Goal: Check status: Check status

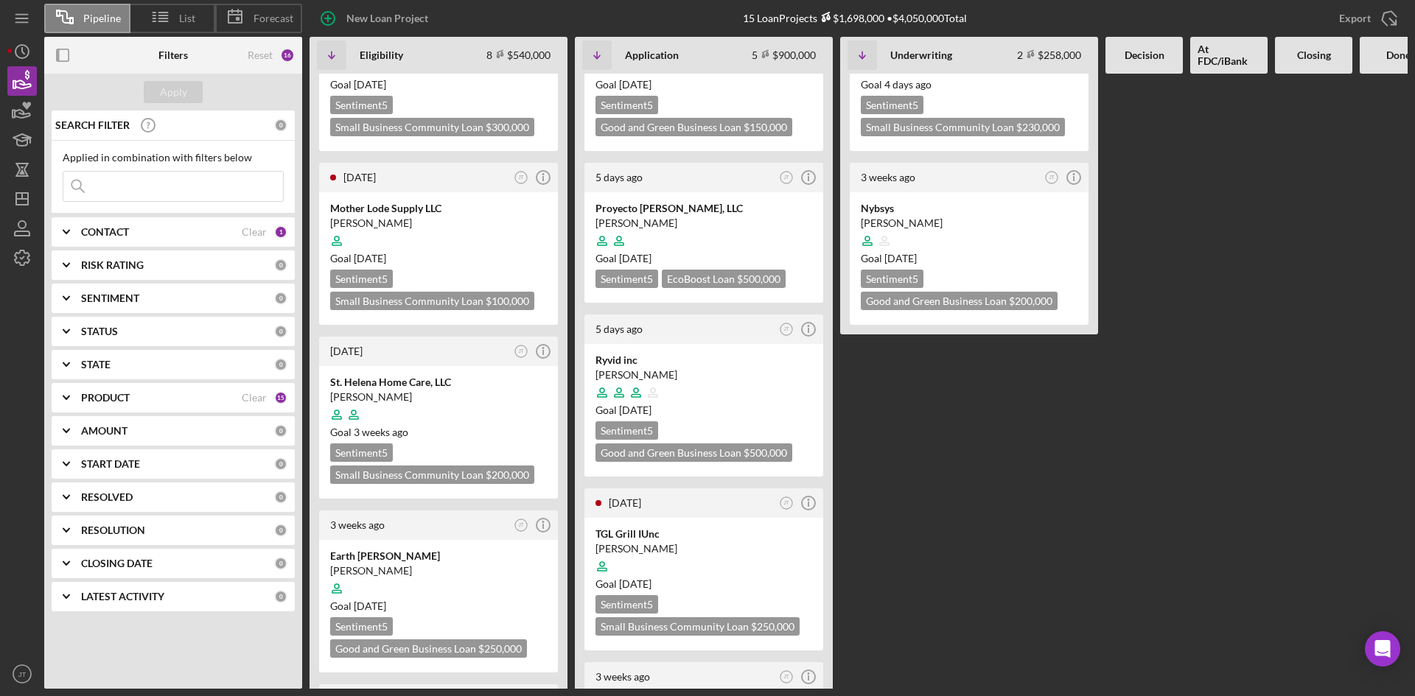
scroll to position [64, 0]
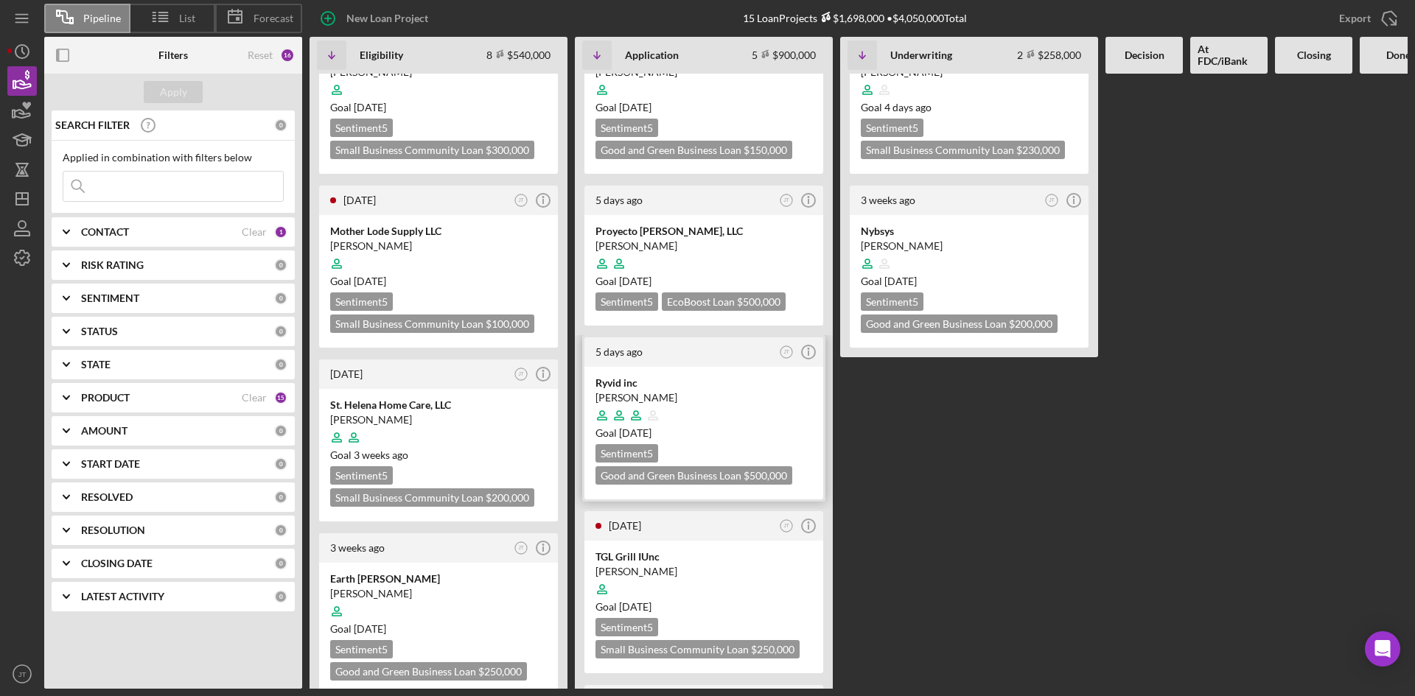
click at [685, 411] on div at bounding box center [703, 416] width 217 height 28
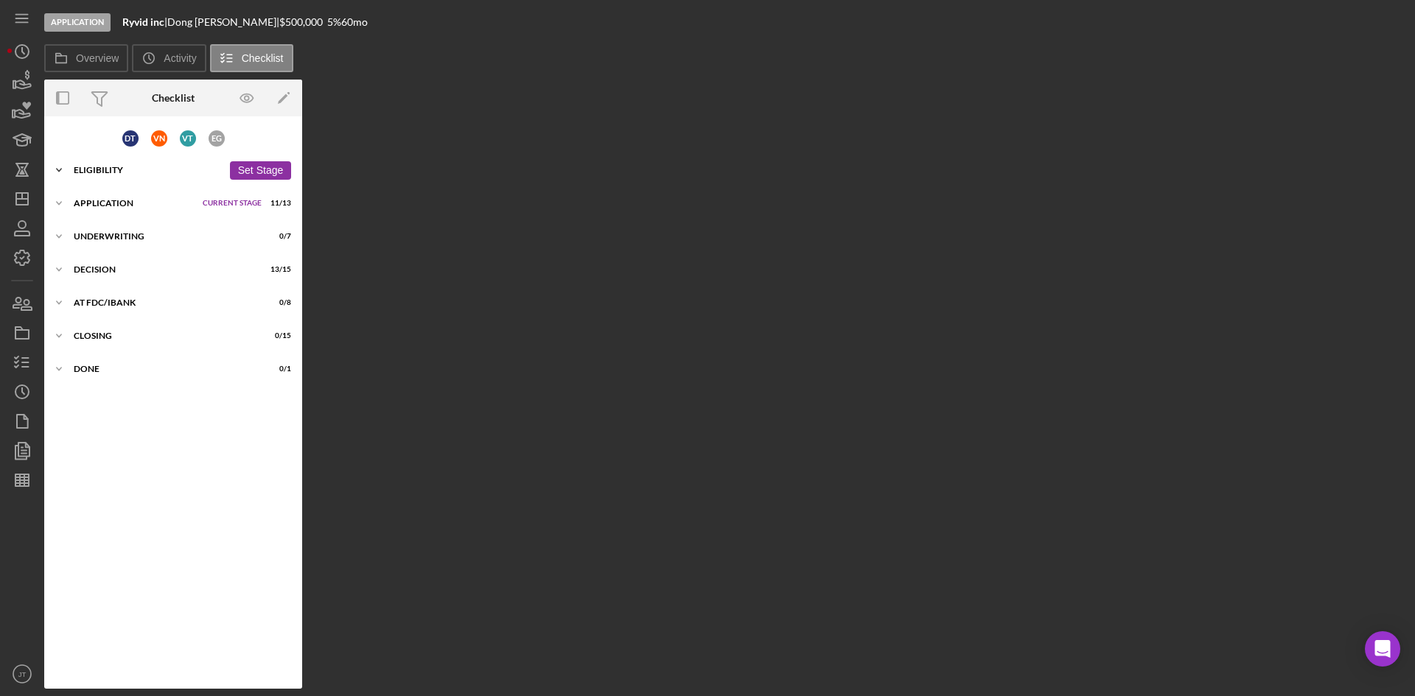
click at [156, 167] on div "Eligibility" at bounding box center [148, 170] width 149 height 9
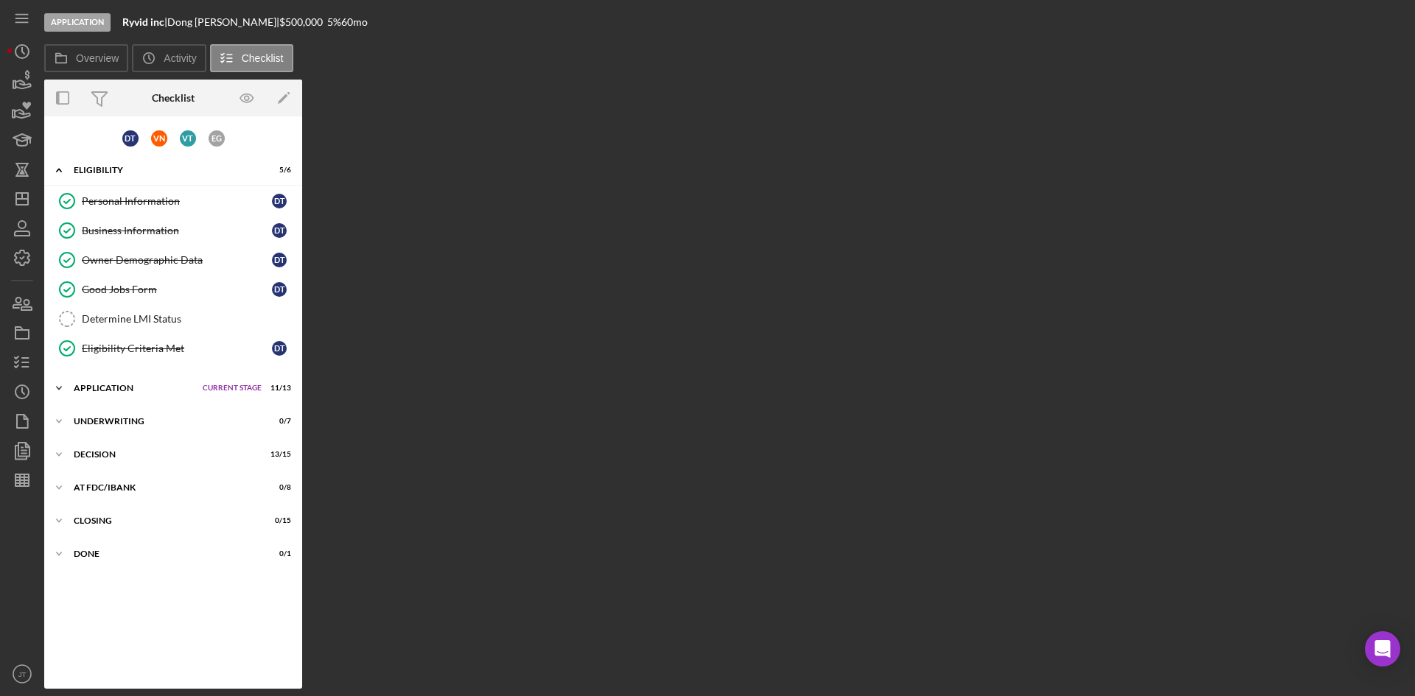
click at [121, 395] on div "Icon/Expander Application Current Stage 11 / 13 Set Stage" at bounding box center [173, 388] width 258 height 29
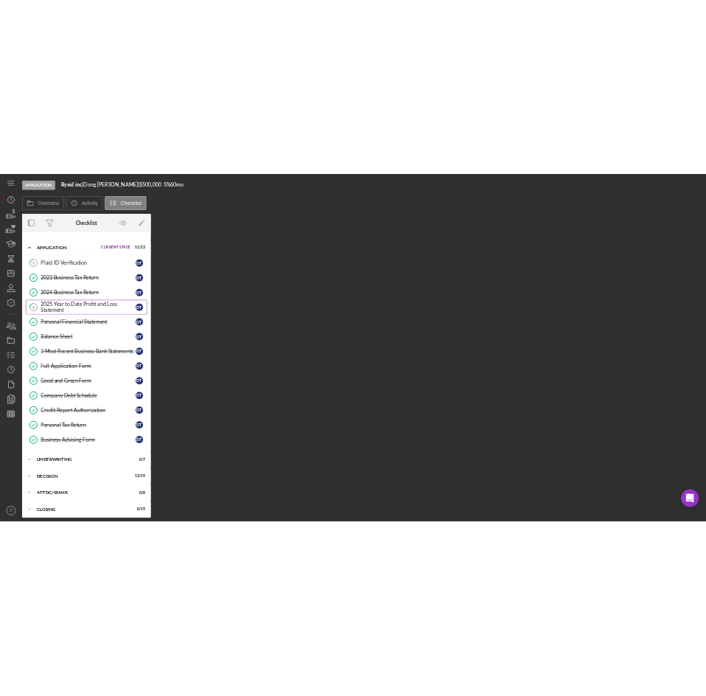
scroll to position [279, 0]
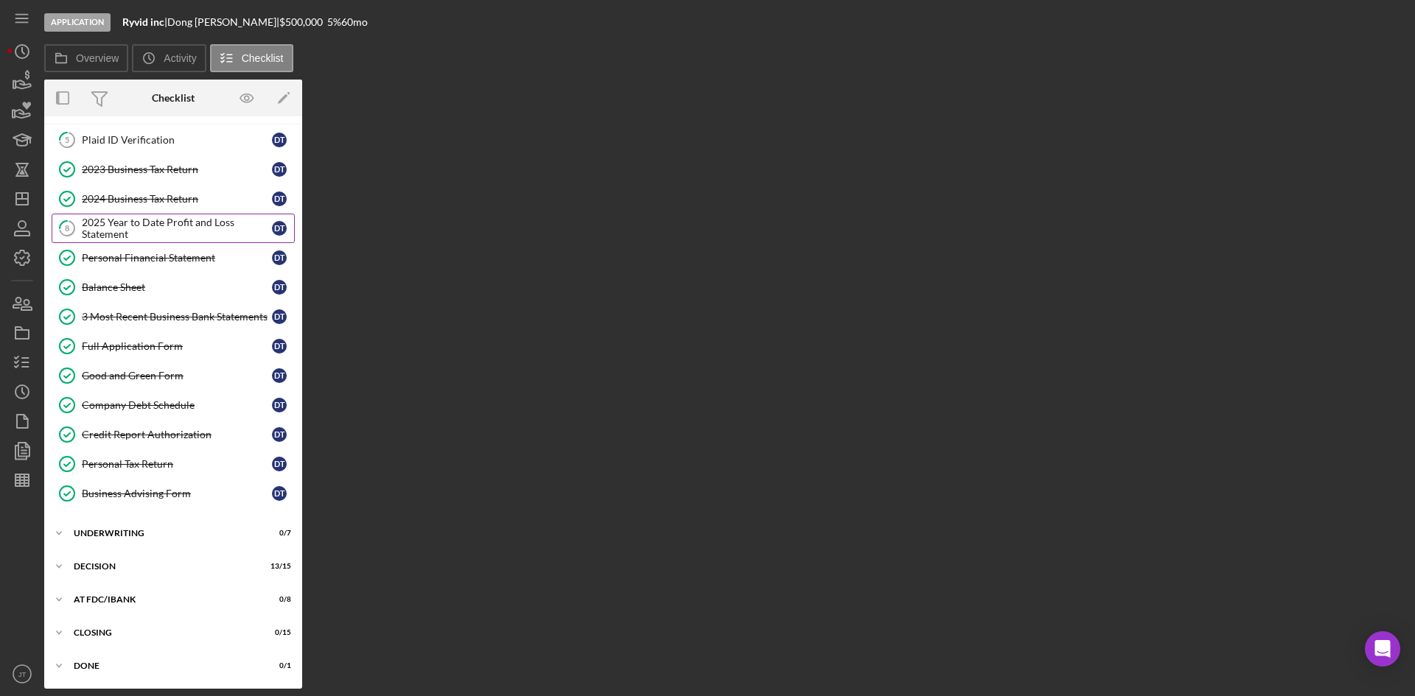
click at [146, 238] on div "2025 Year to Date Profit and Loss Statement" at bounding box center [177, 229] width 190 height 24
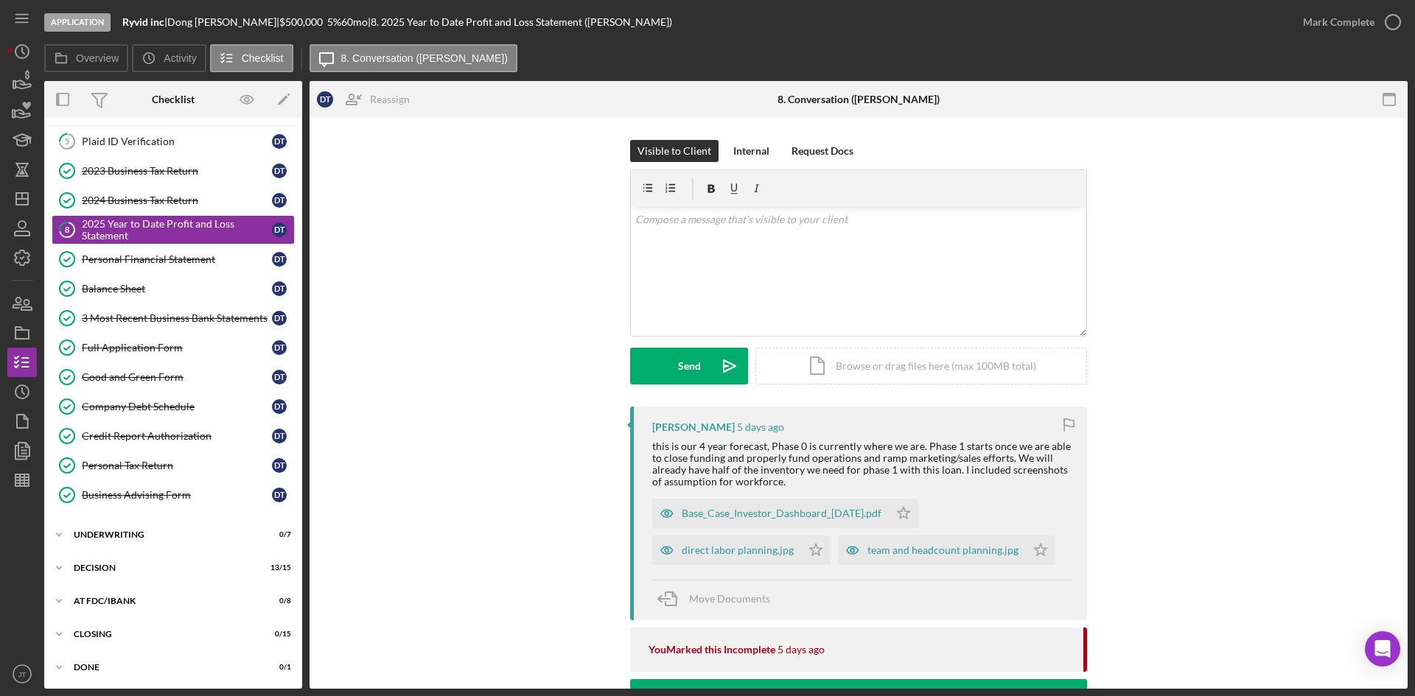
click at [458, 295] on div "Visible to Client Internal Request Docs v Color teal Color pink Remove color Ad…" at bounding box center [859, 273] width 1054 height 267
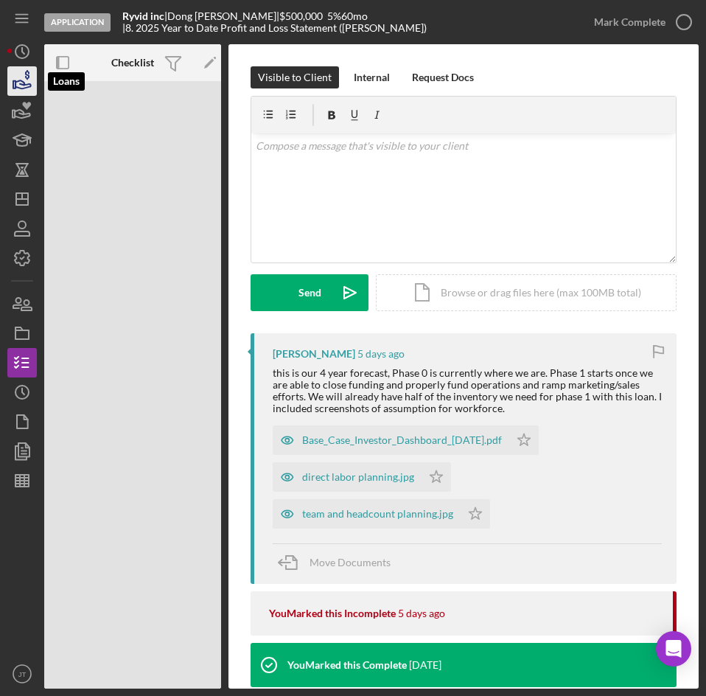
click at [24, 84] on icon "button" at bounding box center [22, 84] width 15 height 8
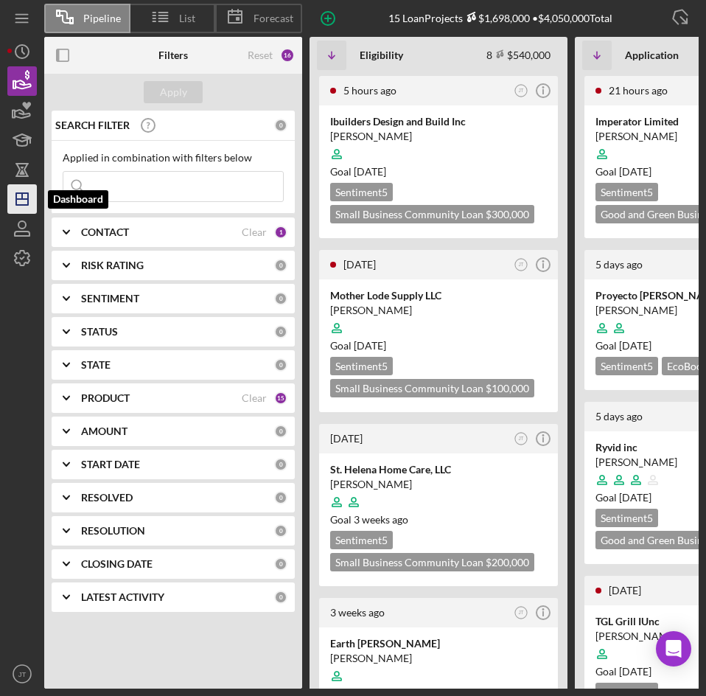
click at [25, 203] on icon "Icon/Dashboard" at bounding box center [22, 199] width 37 height 37
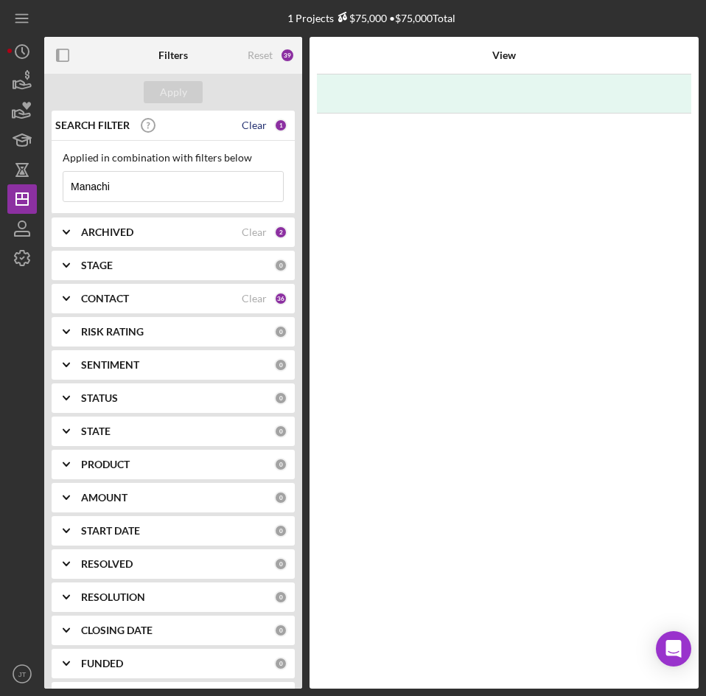
click at [248, 130] on div "Clear" at bounding box center [254, 125] width 25 height 12
click at [184, 192] on input at bounding box center [173, 186] width 220 height 29
type input "Home Sweet Care"
click at [171, 82] on div "Apply" at bounding box center [173, 92] width 27 height 22
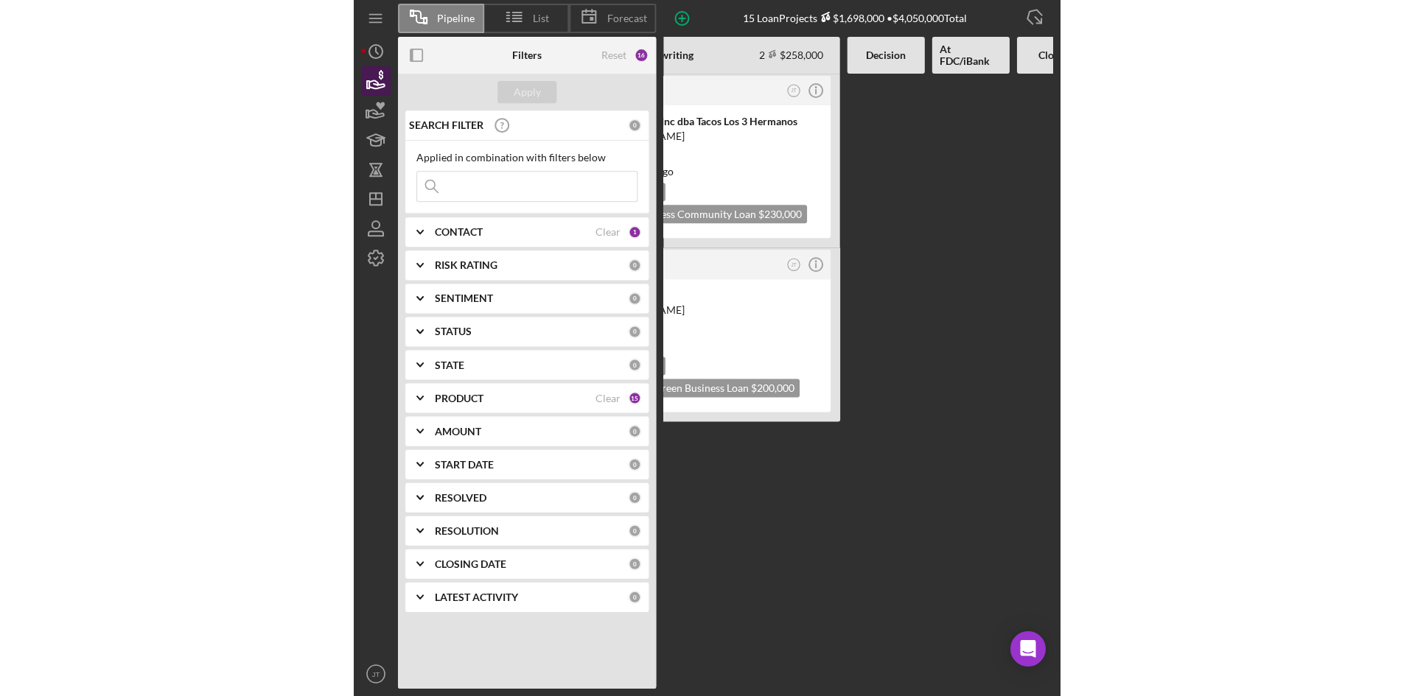
scroll to position [0, 620]
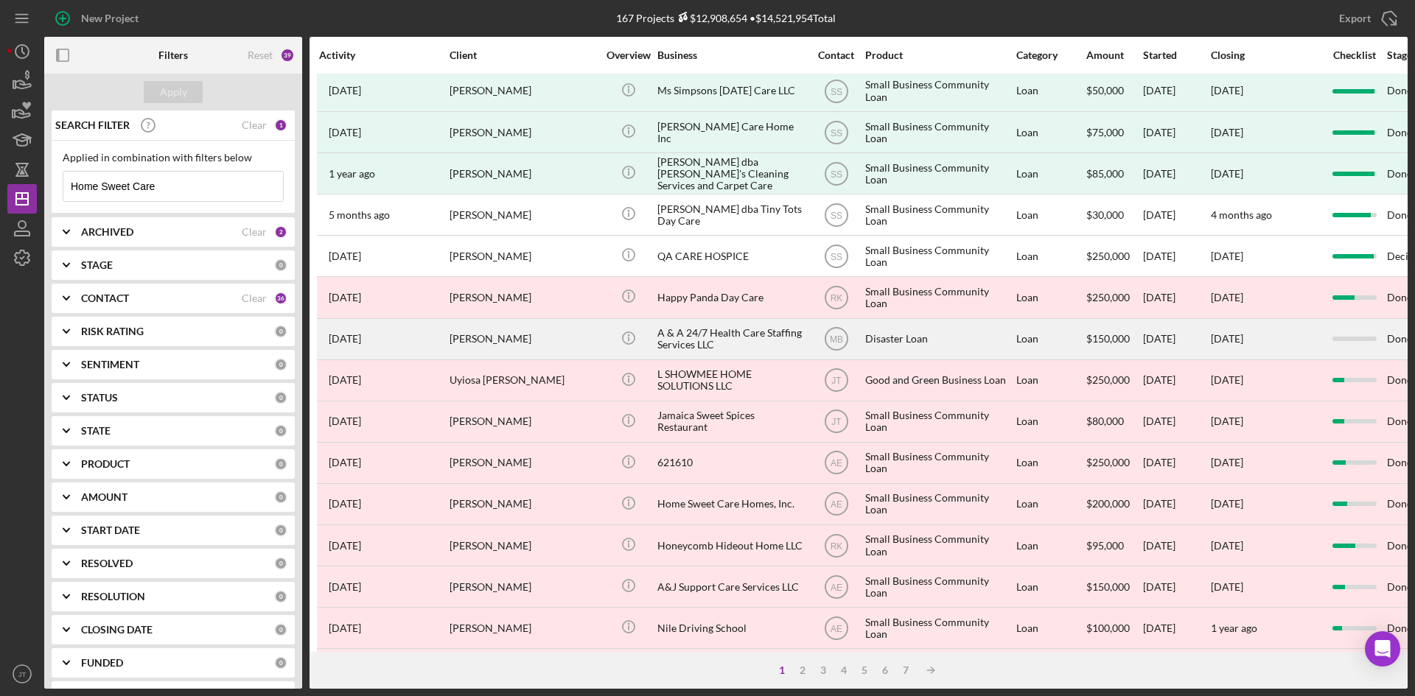
scroll to position [211, 0]
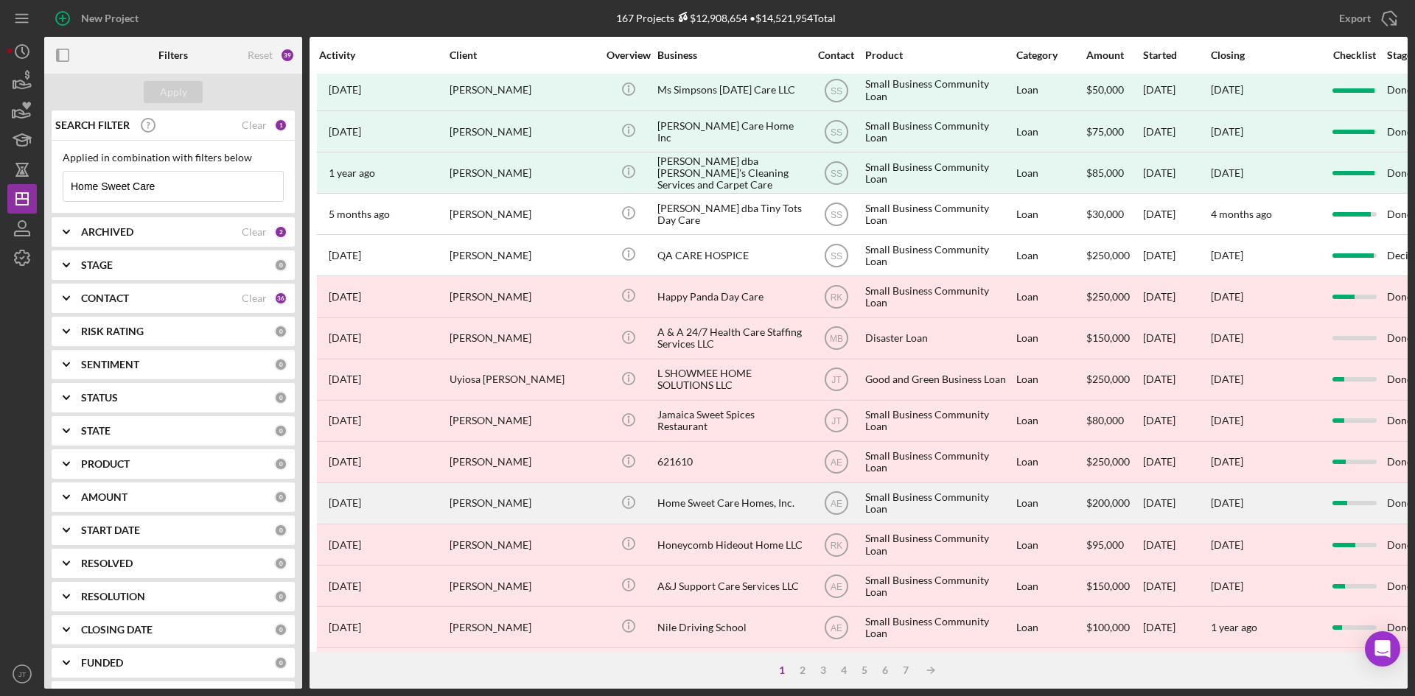
click at [719, 506] on div "Home Sweet Care Homes, Inc." at bounding box center [730, 503] width 147 height 39
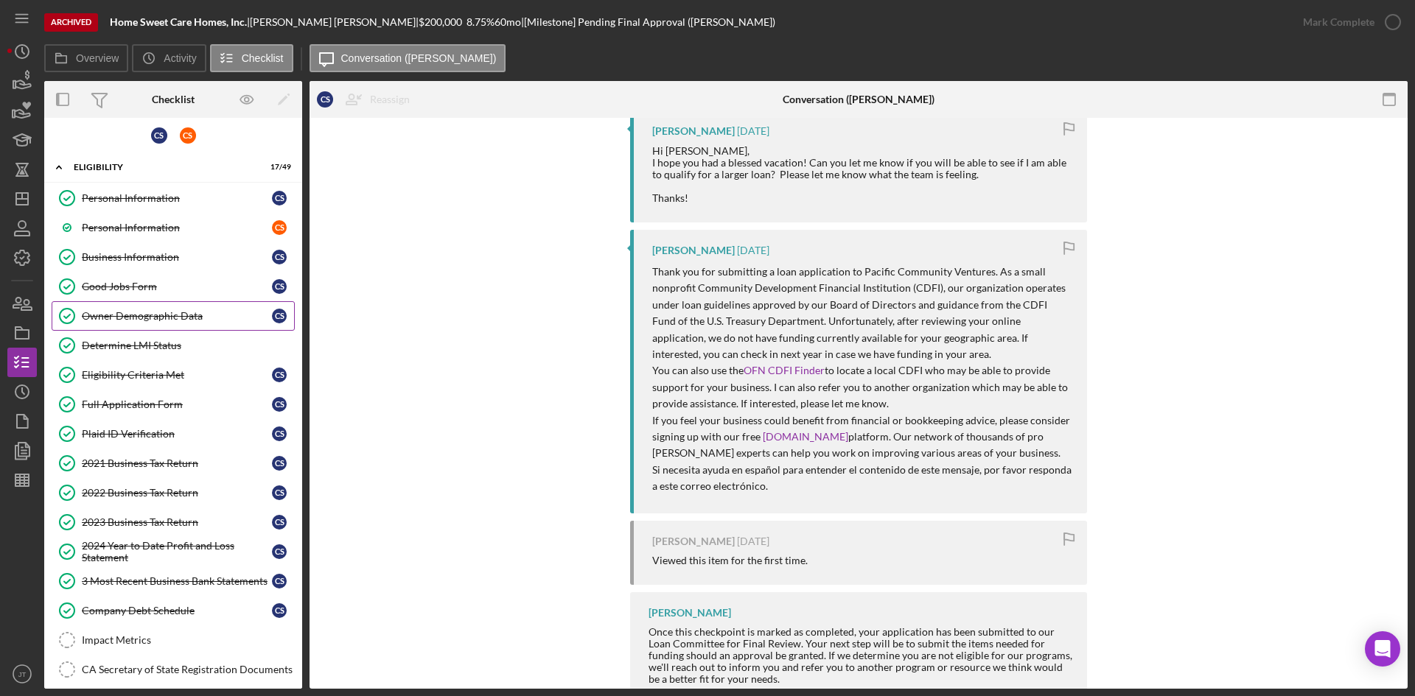
scroll to position [4, 0]
click at [133, 400] on div "Full Application Form" at bounding box center [177, 405] width 190 height 12
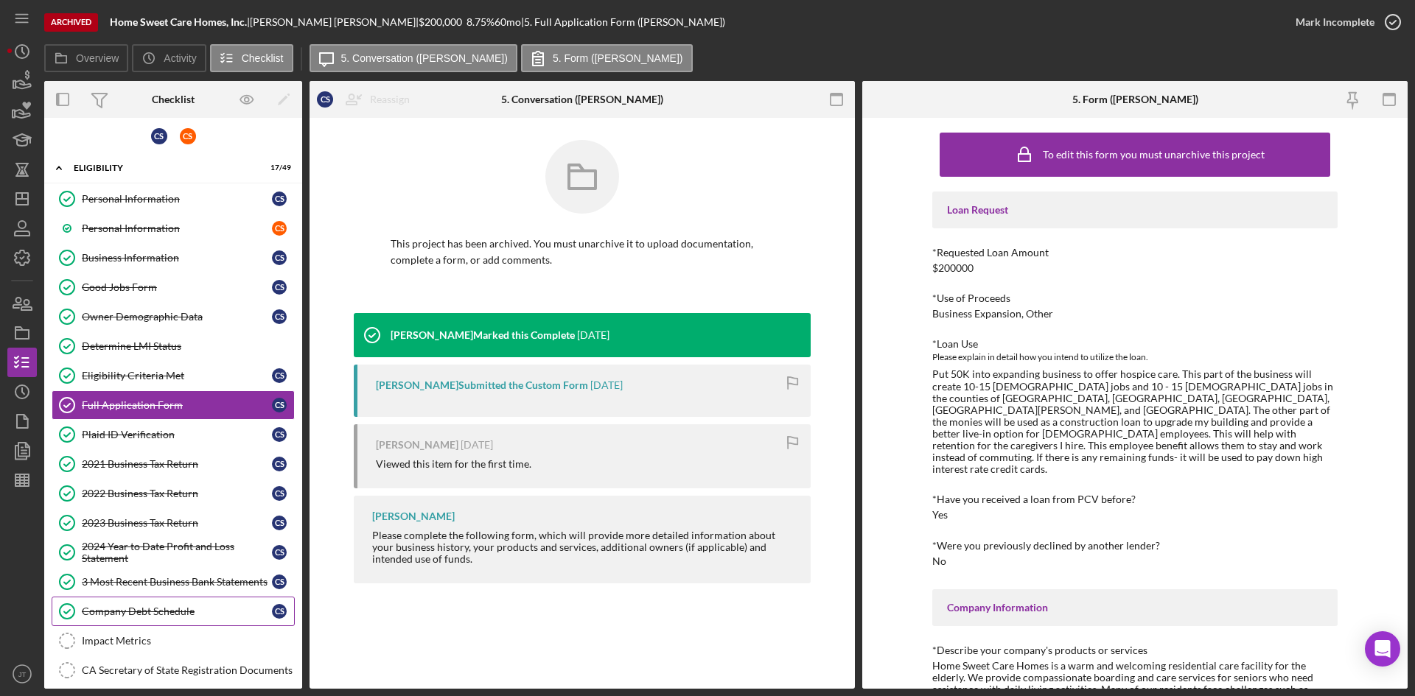
click at [141, 617] on div "Company Debt Schedule" at bounding box center [177, 612] width 190 height 12
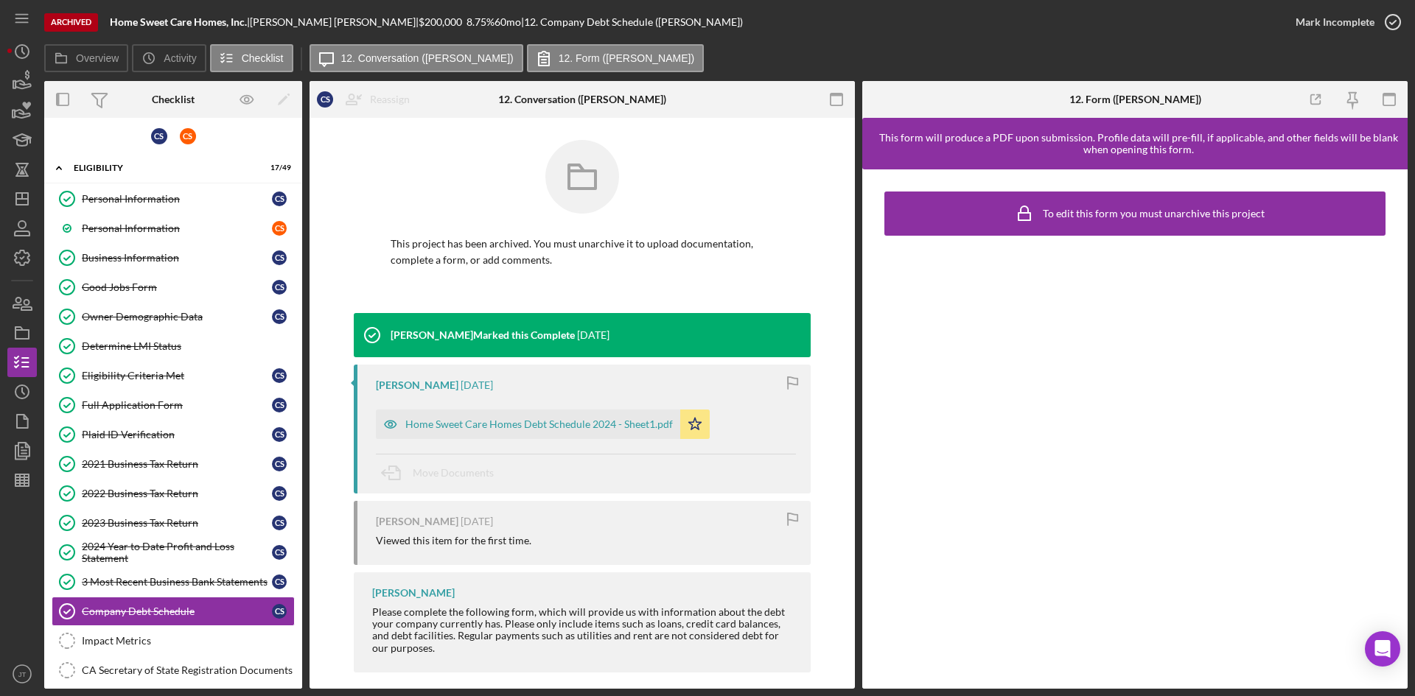
scroll to position [13, 0]
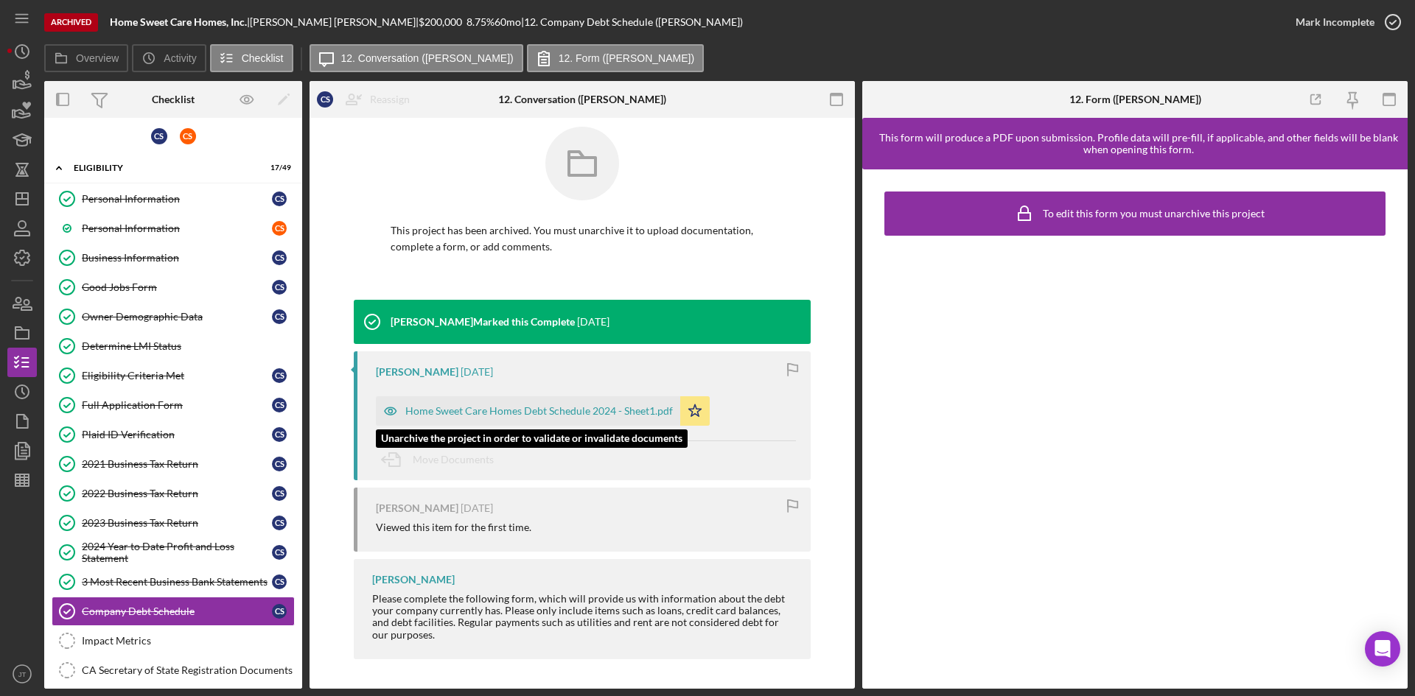
click at [568, 403] on div "Home Sweet Care Homes Debt Schedule 2024 - Sheet1.pdf" at bounding box center [528, 410] width 304 height 29
